Goal: Task Accomplishment & Management: Use online tool/utility

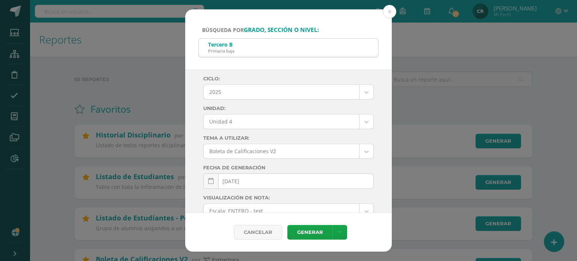
select select "Unidad 4"
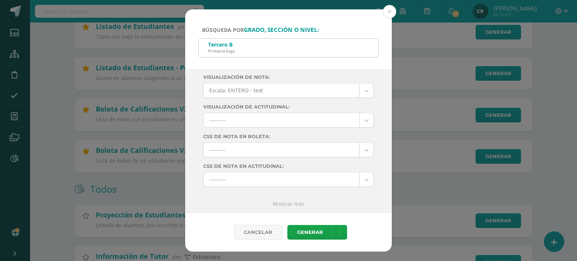
click at [365, 50] on div "Tercero B Primaria baja" at bounding box center [289, 47] width 180 height 17
click at [391, 13] on button at bounding box center [390, 12] width 14 height 14
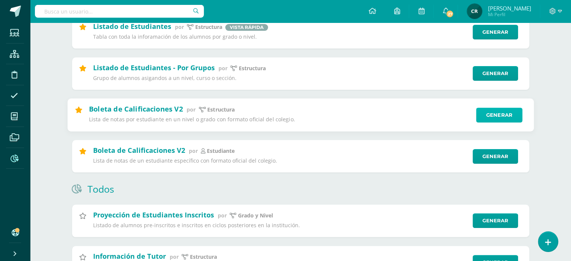
click at [503, 117] on link "Generar" at bounding box center [499, 114] width 46 height 15
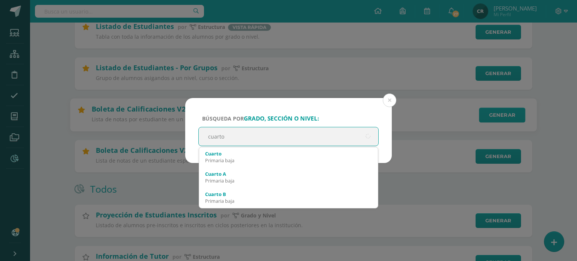
type input "cuarto a"
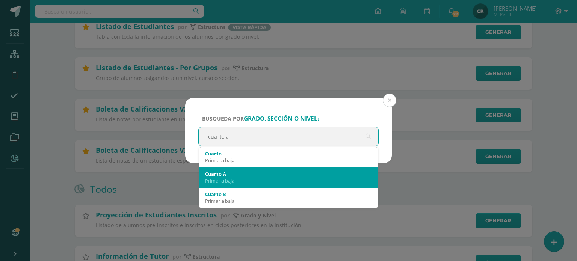
click at [309, 181] on div "Primaria baja" at bounding box center [288, 180] width 167 height 7
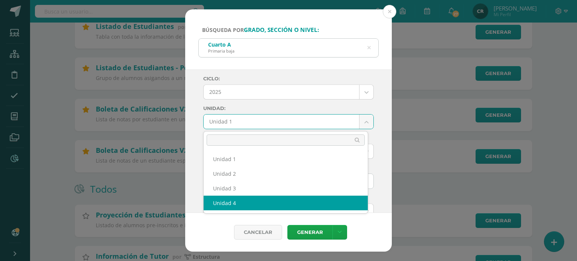
select select "Unidad 4"
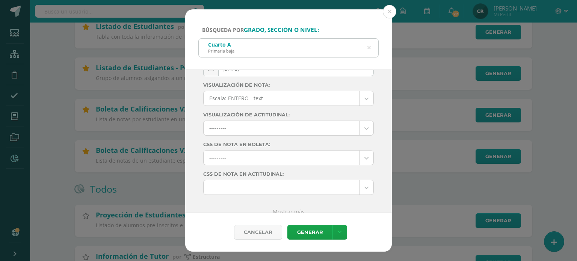
scroll to position [121, 0]
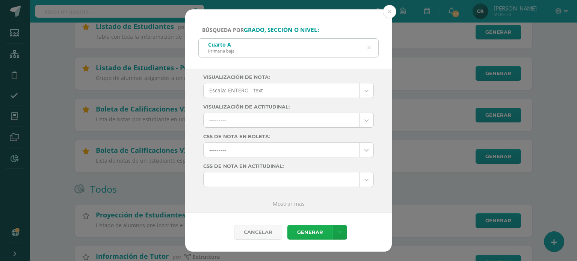
click at [315, 234] on link "Generar" at bounding box center [309, 232] width 45 height 15
click at [286, 204] on link "Mostrar más" at bounding box center [289, 203] width 32 height 7
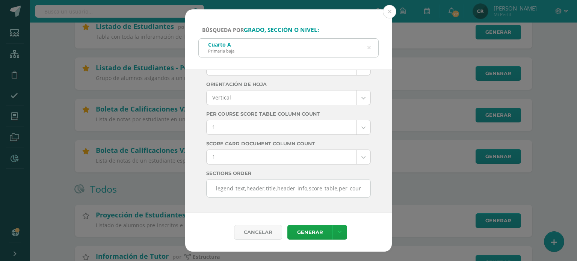
scroll to position [2158, 0]
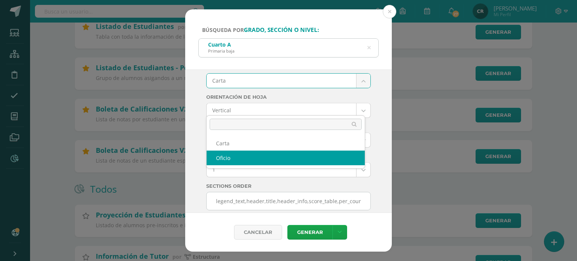
select select "US-Folio"
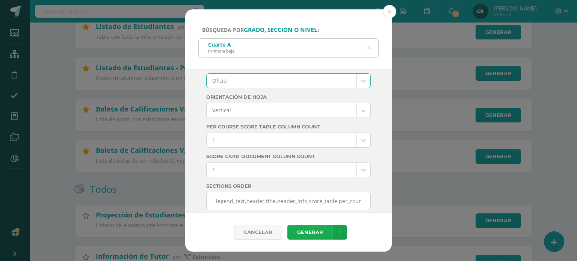
click at [317, 233] on link "Generar" at bounding box center [309, 232] width 45 height 15
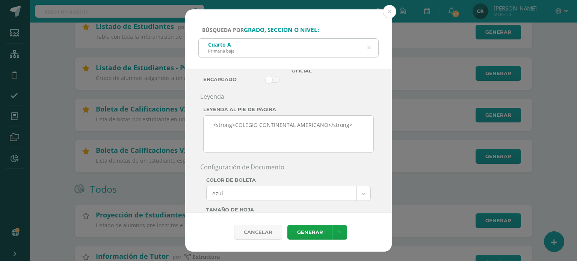
click at [366, 48] on div "Cuarto A Primaria baja" at bounding box center [289, 47] width 180 height 17
click at [370, 47] on icon at bounding box center [368, 47] width 3 height 19
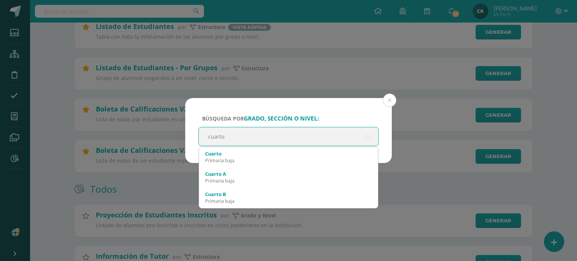
type input "cuarto b"
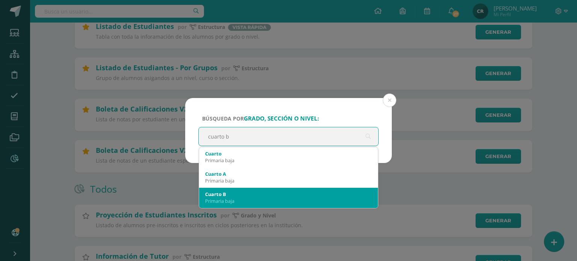
click at [287, 192] on div "Cuarto B" at bounding box center [288, 194] width 167 height 7
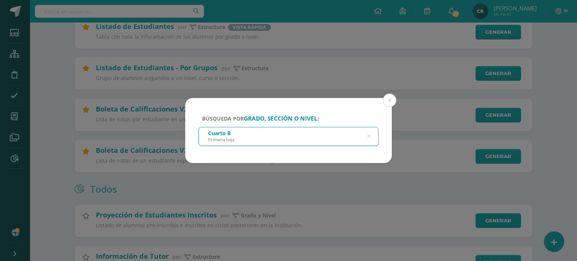
select select
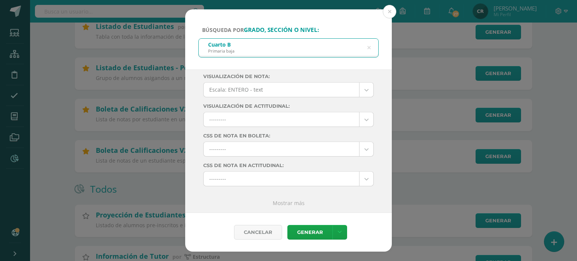
scroll to position [121, 0]
click at [297, 203] on link "Mostrar más" at bounding box center [289, 203] width 32 height 7
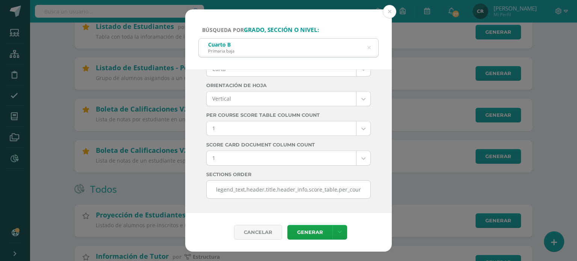
scroll to position [2158, 0]
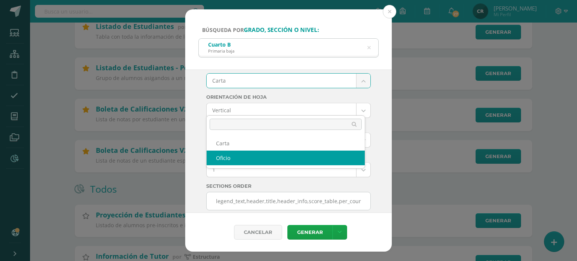
select select "US-Folio"
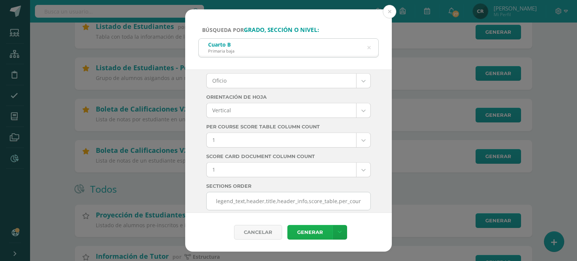
click at [317, 232] on link "Generar" at bounding box center [309, 232] width 45 height 15
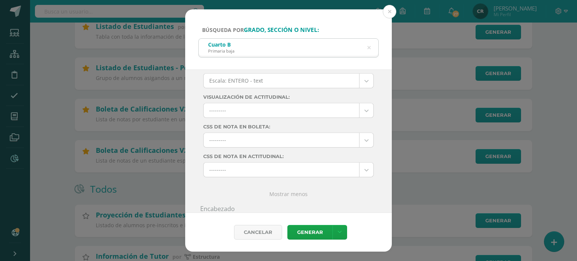
scroll to position [0, 0]
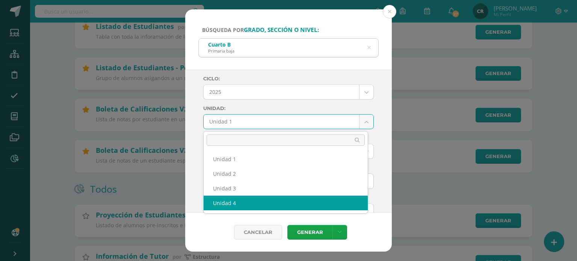
select select "Unidad 4"
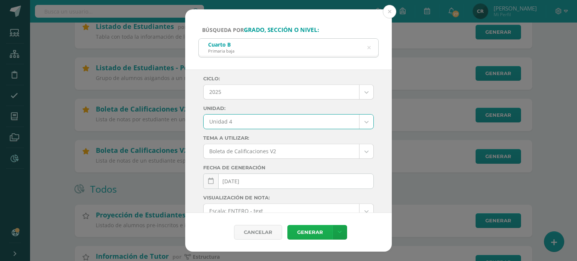
click at [308, 232] on link "Generar" at bounding box center [309, 232] width 45 height 15
click at [369, 49] on icon at bounding box center [369, 48] width 16 height 16
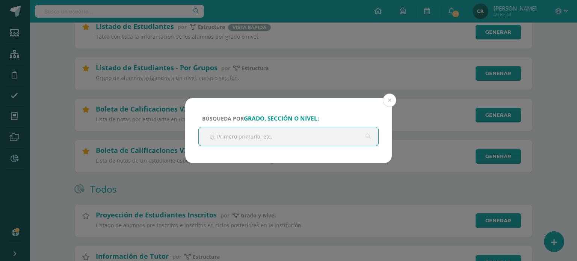
click at [323, 139] on input "text" at bounding box center [289, 136] width 180 height 18
type input "quinto a"
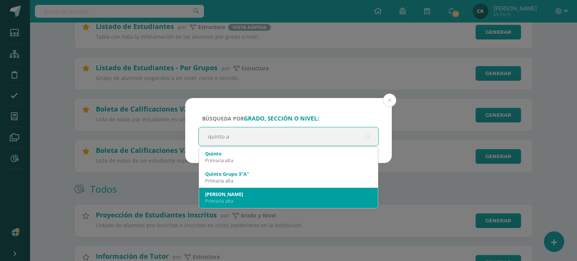
click at [296, 192] on div "Quinto A" at bounding box center [288, 194] width 167 height 7
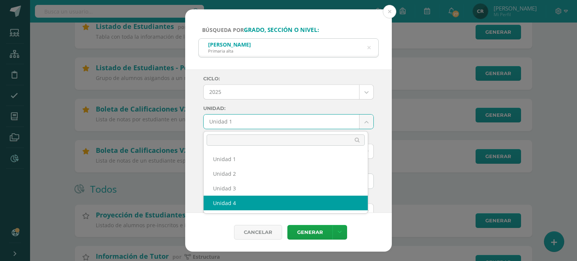
select select "Unidad 4"
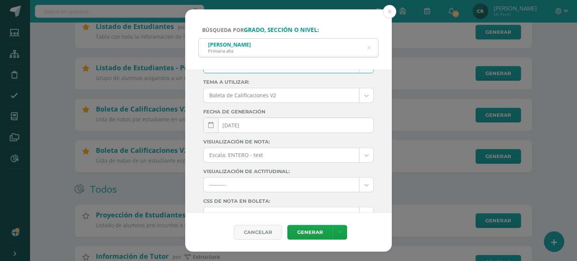
scroll to position [121, 0]
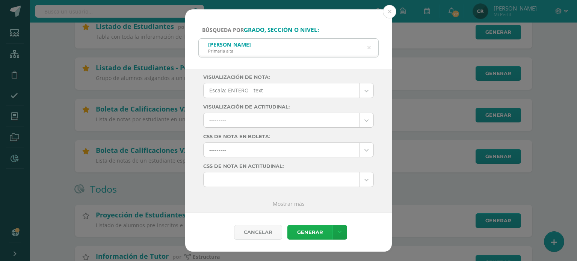
click at [308, 231] on link "Generar" at bounding box center [309, 232] width 45 height 15
click at [368, 50] on icon at bounding box center [368, 47] width 19 height 3
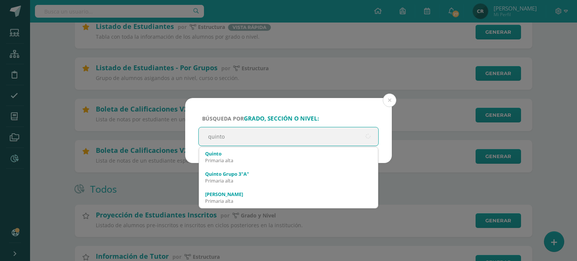
type input "quinto b"
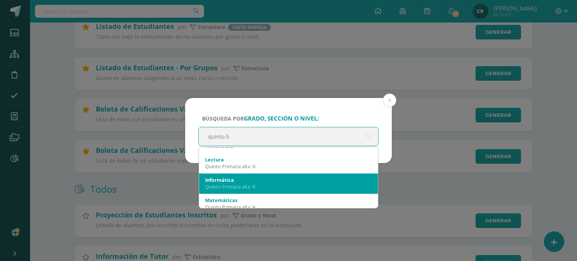
scroll to position [38, 0]
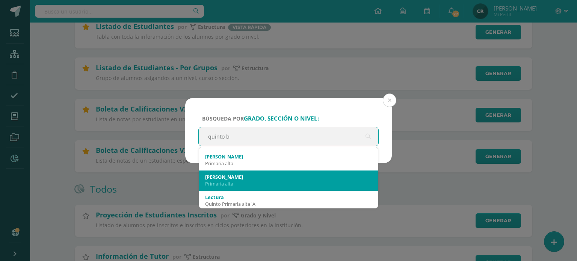
click at [242, 181] on div "Primaria alta" at bounding box center [288, 183] width 167 height 7
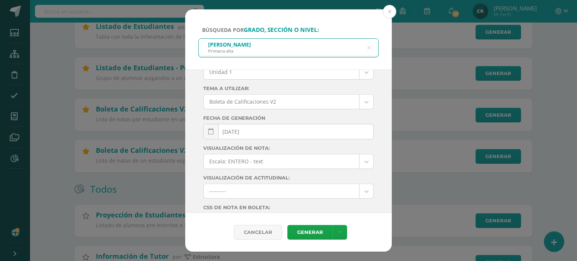
scroll to position [0, 0]
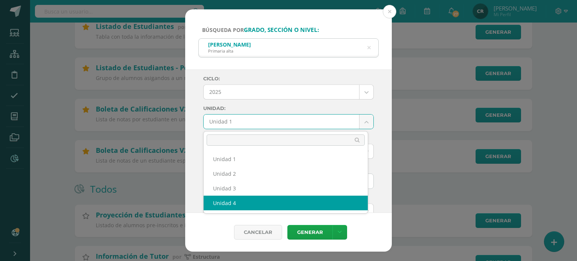
select select "Unidad 4"
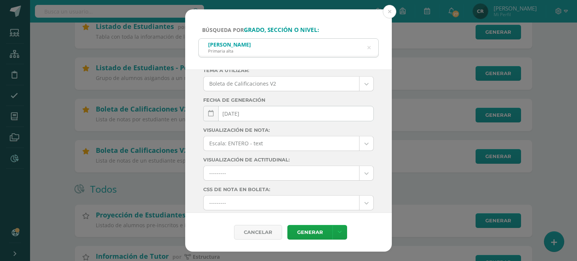
scroll to position [121, 0]
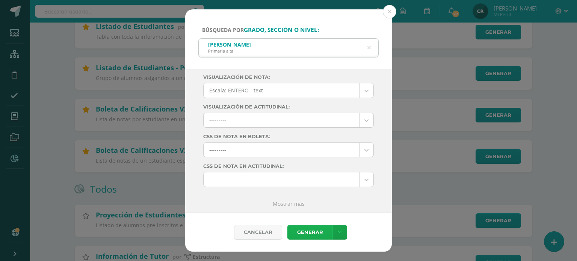
click at [313, 232] on link "Generar" at bounding box center [309, 232] width 45 height 15
click at [370, 49] on icon at bounding box center [368, 47] width 19 height 3
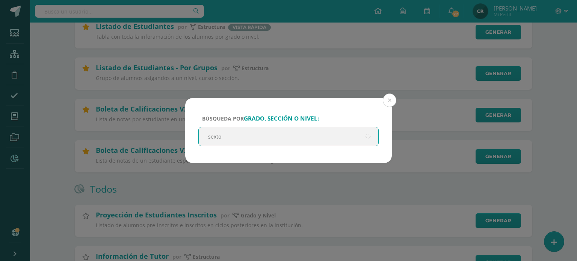
type input "sexto a"
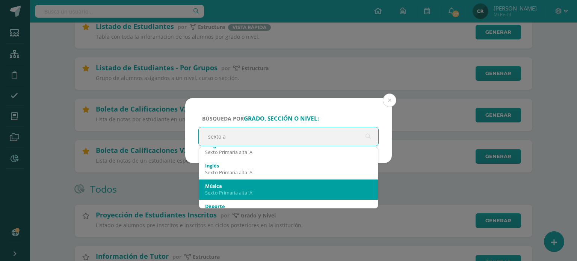
scroll to position [188, 0]
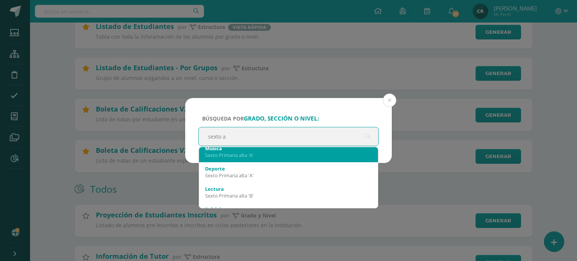
click at [297, 157] on div "Sexto Primaria alta 'A'" at bounding box center [288, 155] width 167 height 7
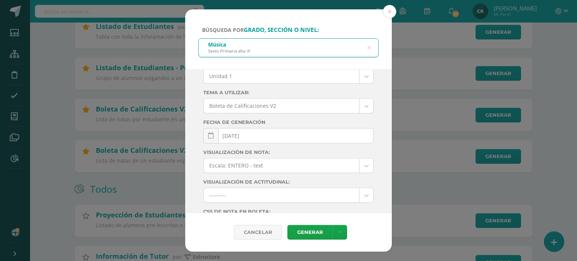
scroll to position [8, 0]
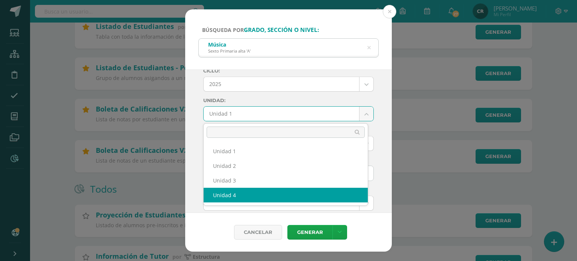
select select "Unidad 4"
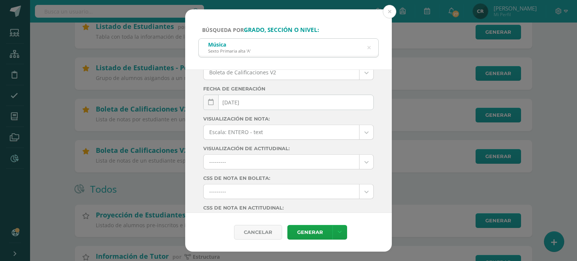
scroll to position [121, 0]
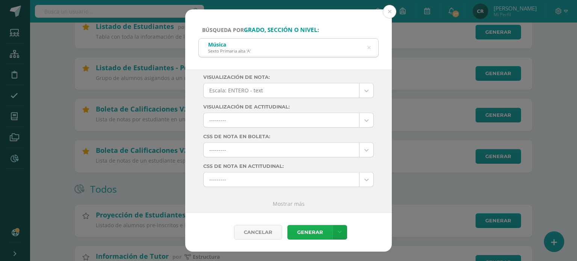
click at [308, 232] on link "Generar" at bounding box center [309, 232] width 45 height 15
click at [306, 227] on link "Generar" at bounding box center [309, 232] width 45 height 15
click at [370, 47] on icon at bounding box center [368, 47] width 19 height 3
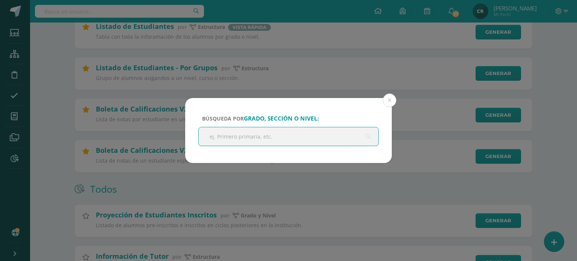
click at [293, 133] on input "text" at bounding box center [289, 136] width 180 height 18
type input "segundo a"
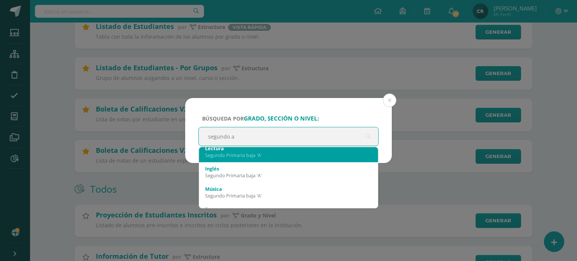
click at [273, 158] on div "Lectura Segundo Primaria baja 'A'" at bounding box center [288, 152] width 167 height 20
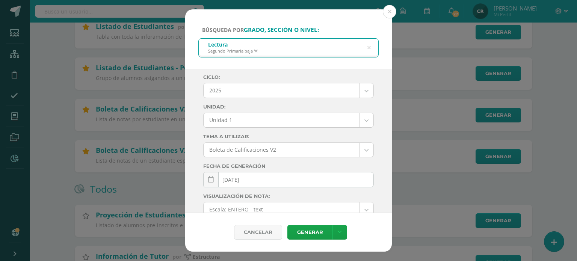
scroll to position [0, 0]
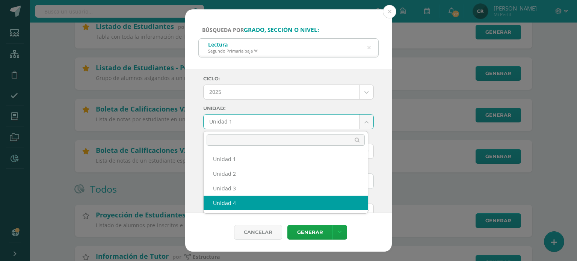
select select "Unidad 4"
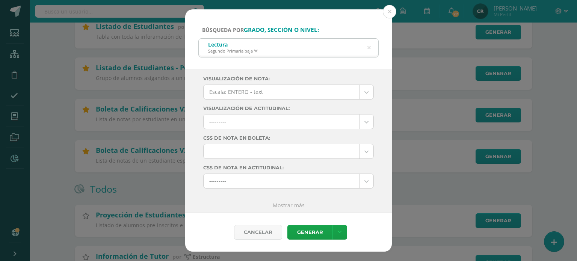
scroll to position [121, 0]
click at [318, 231] on link "Generar" at bounding box center [309, 232] width 45 height 15
click at [371, 48] on div "Lectura Segundo Primaria baja 'A'" at bounding box center [289, 47] width 180 height 17
click at [370, 46] on icon at bounding box center [369, 48] width 16 height 16
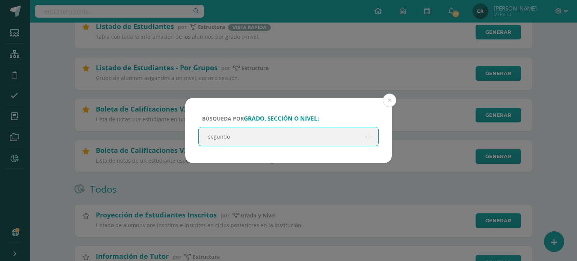
type input "segundo b"
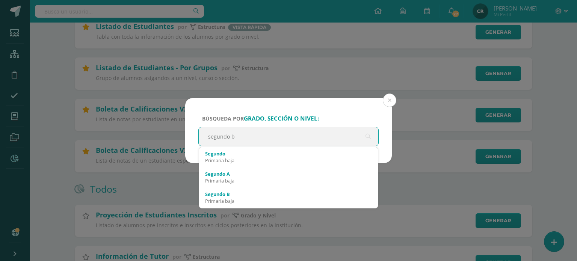
scroll to position [0, 0]
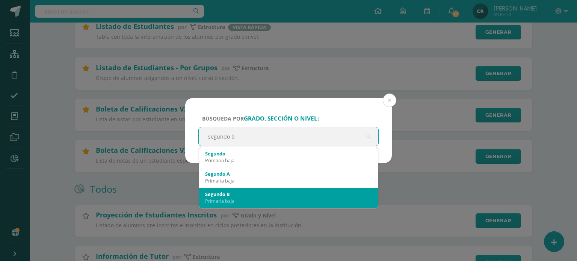
click at [315, 196] on div "Segundo B" at bounding box center [288, 194] width 167 height 7
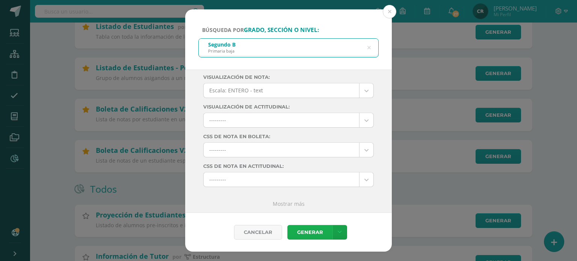
click at [315, 234] on link "Generar" at bounding box center [309, 232] width 45 height 15
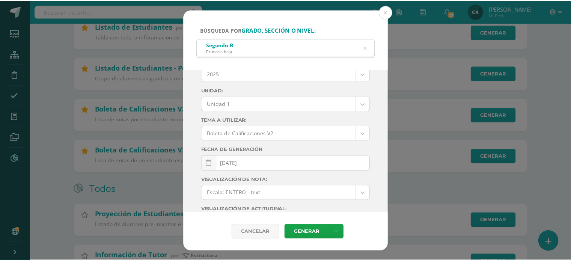
scroll to position [8, 0]
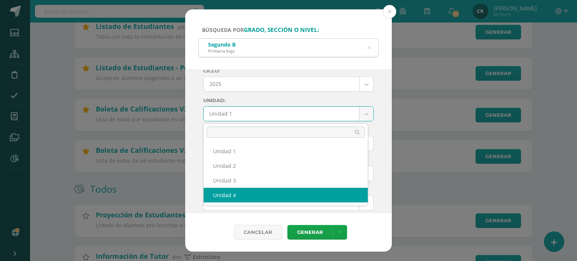
select select "Unidad 4"
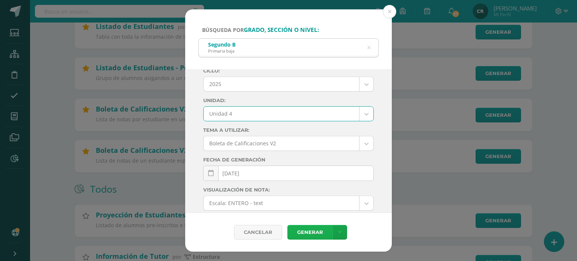
click at [319, 234] on link "Generar" at bounding box center [309, 232] width 45 height 15
click at [389, 13] on button at bounding box center [390, 12] width 14 height 14
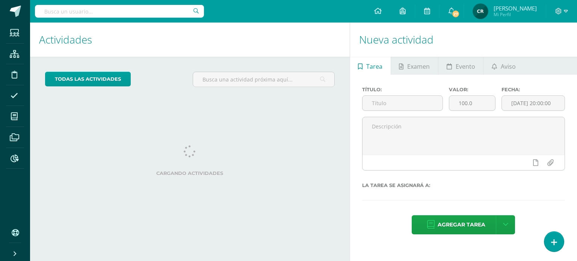
click at [116, 13] on input "text" at bounding box center [119, 11] width 169 height 13
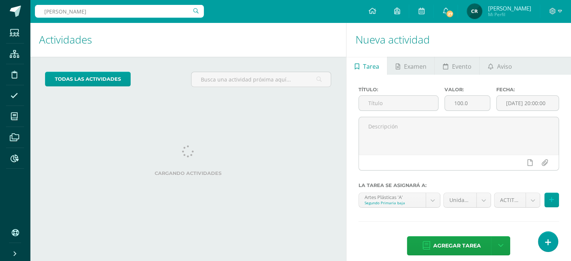
type input "angel campos"
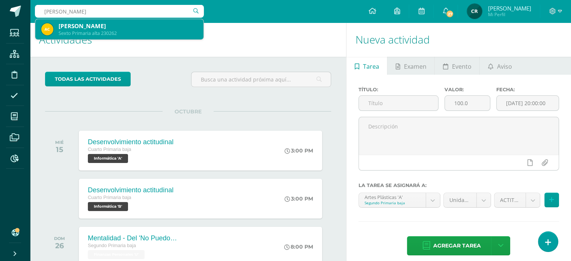
click at [84, 31] on div "Sexto Primaria alta 230262" at bounding box center [128, 33] width 139 height 6
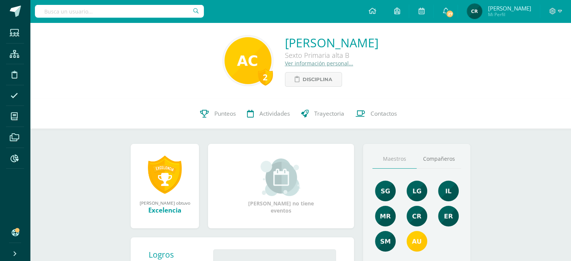
click at [285, 65] on link "Ver información personal..." at bounding box center [319, 63] width 68 height 7
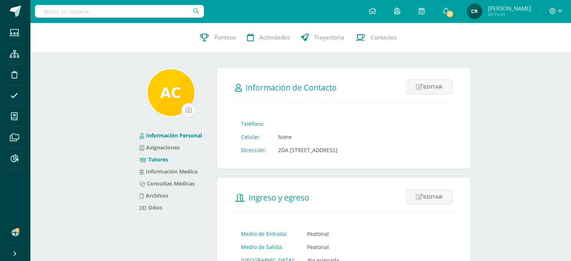
click at [164, 160] on link "Tutores" at bounding box center [154, 159] width 29 height 7
